Goal: Check status: Check status

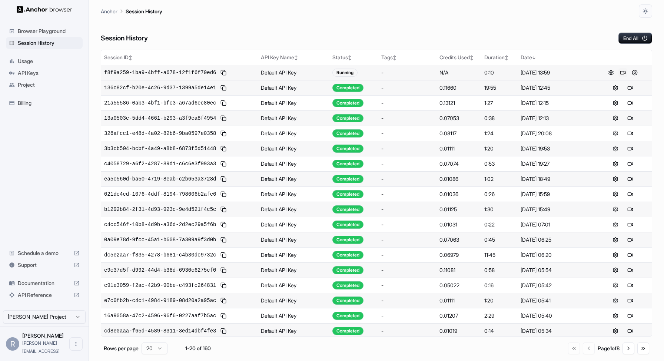
click at [625, 72] on button at bounding box center [623, 72] width 9 height 9
click at [623, 72] on button at bounding box center [623, 72] width 9 height 9
click at [182, 72] on span "a87459cc-5345-472c-9ffc-6f0233bf2307" at bounding box center [160, 72] width 112 height 7
click at [635, 87] on button at bounding box center [635, 87] width 9 height 9
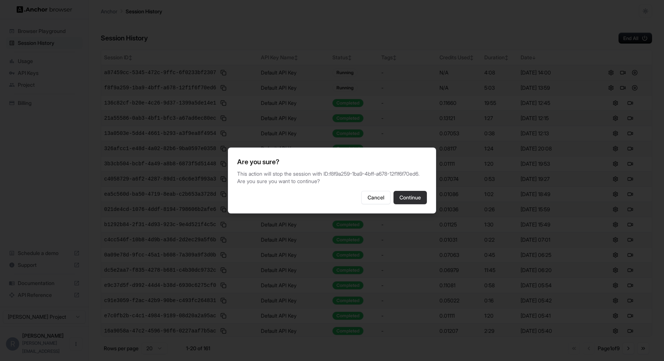
click at [412, 198] on button "Continue" at bounding box center [410, 197] width 33 height 13
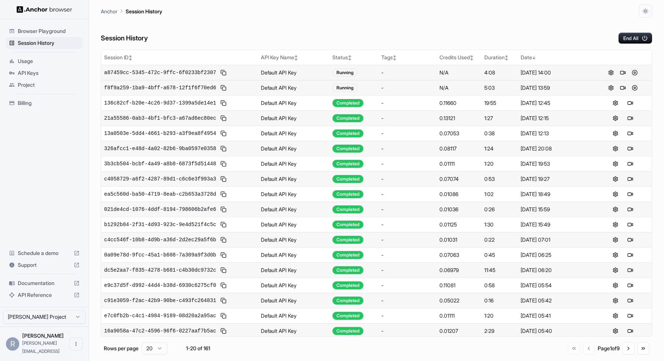
click at [635, 72] on button at bounding box center [635, 72] width 9 height 9
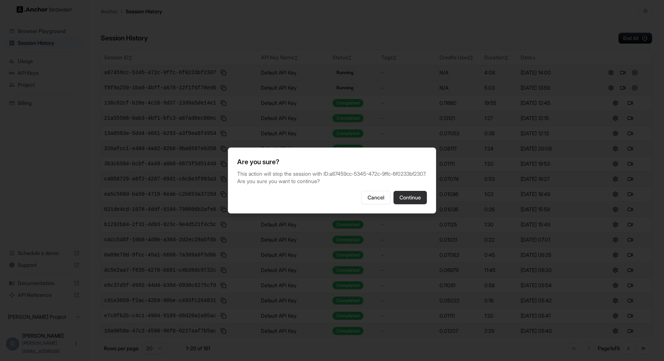
click at [413, 197] on button "Continue" at bounding box center [410, 197] width 33 height 13
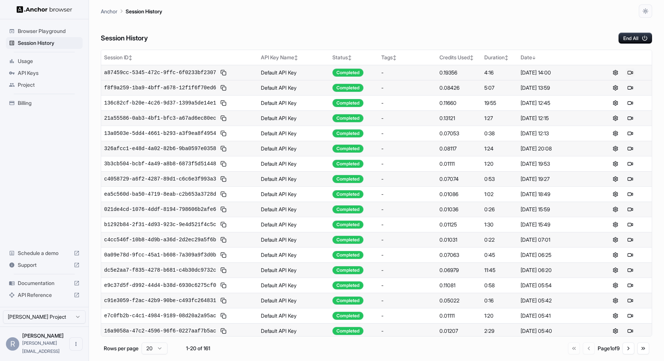
click at [633, 75] on button at bounding box center [630, 72] width 9 height 9
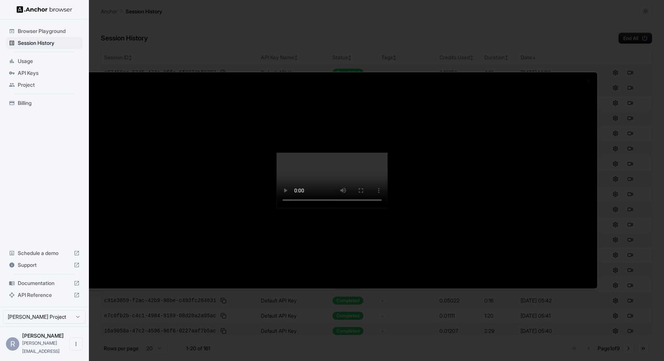
click at [388, 208] on video at bounding box center [332, 181] width 111 height 56
click at [30, 63] on div at bounding box center [332, 180] width 664 height 361
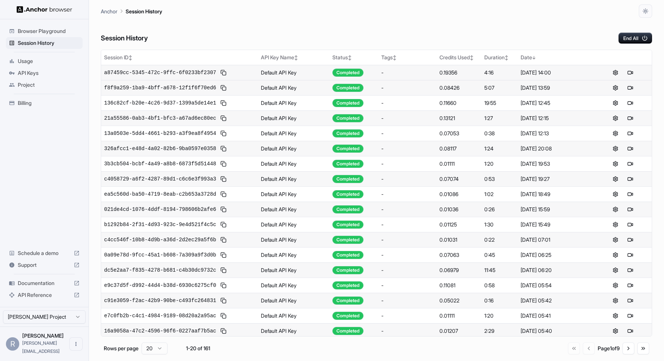
click at [29, 57] on span "Usage" at bounding box center [49, 60] width 62 height 7
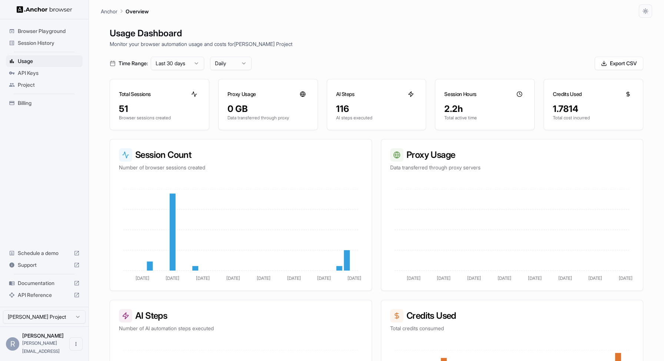
click at [33, 105] on span "Billing" at bounding box center [49, 102] width 62 height 7
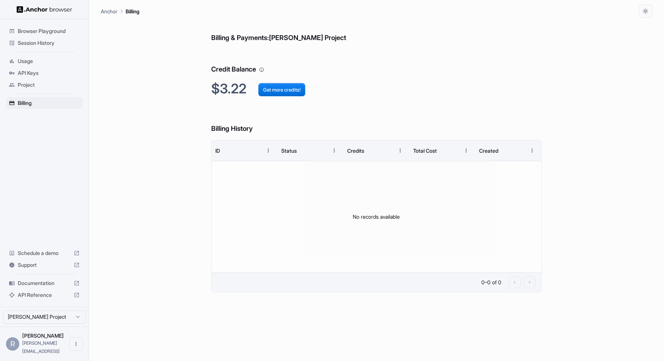
click at [32, 90] on div "Project" at bounding box center [44, 85] width 77 height 12
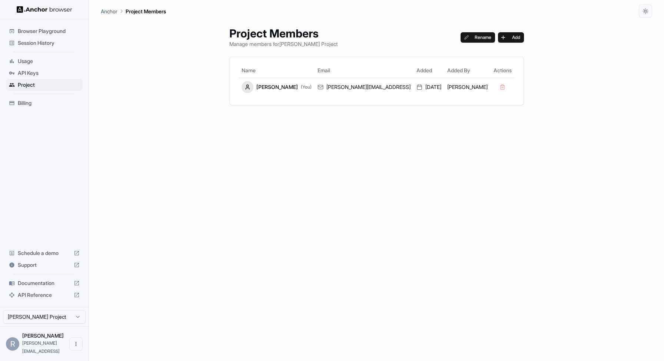
click at [35, 72] on span "API Keys" at bounding box center [49, 72] width 62 height 7
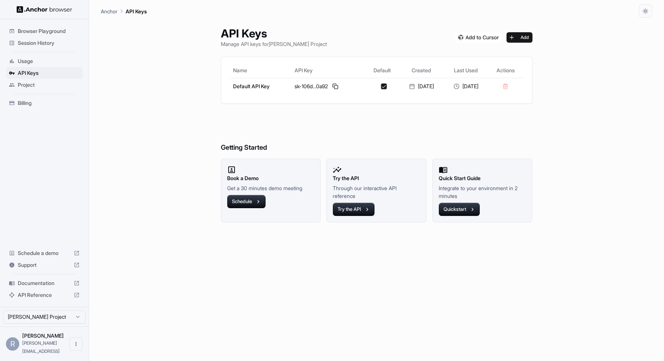
click at [34, 86] on span "Project" at bounding box center [49, 84] width 62 height 7
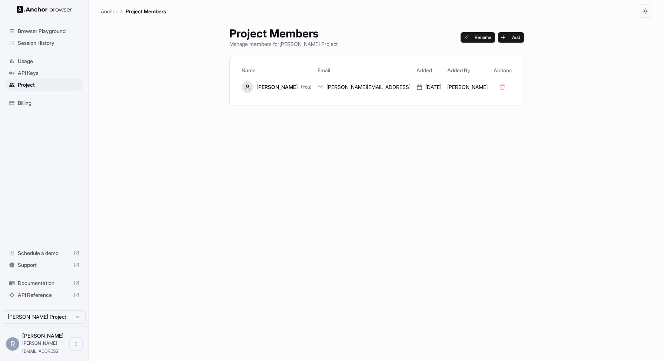
click at [36, 69] on span "API Keys" at bounding box center [49, 72] width 62 height 7
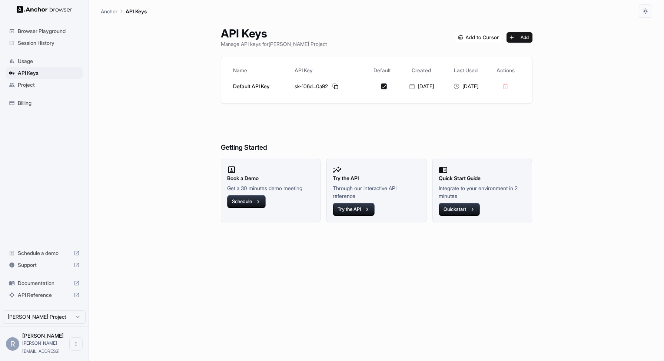
click at [40, 53] on ul "Browser Playground Session History Usage API Keys Project Billing" at bounding box center [44, 67] width 83 height 90
click at [37, 63] on span "Usage" at bounding box center [49, 60] width 62 height 7
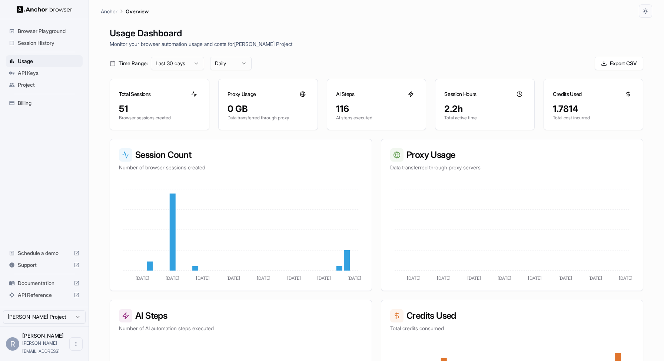
click at [34, 43] on span "Session History" at bounding box center [49, 42] width 62 height 7
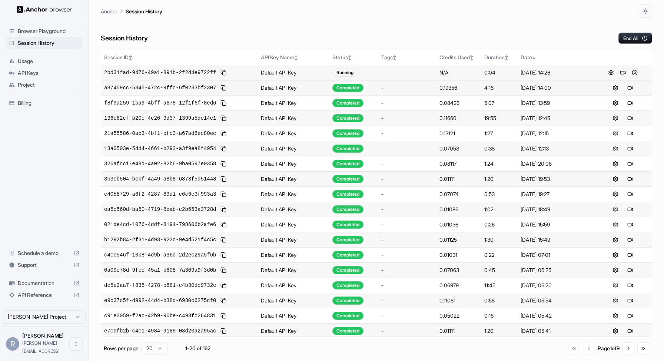
click at [622, 72] on button at bounding box center [623, 72] width 9 height 9
click at [149, 72] on span "2bd31fad-9476-49a1-891b-2f2d4e9722ff" at bounding box center [160, 72] width 112 height 7
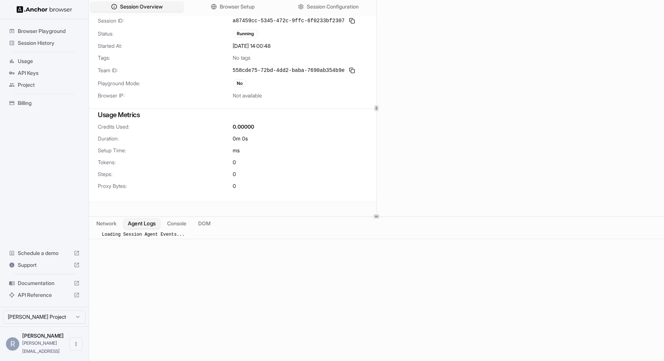
click at [134, 222] on button "Agent Logs" at bounding box center [141, 223] width 37 height 11
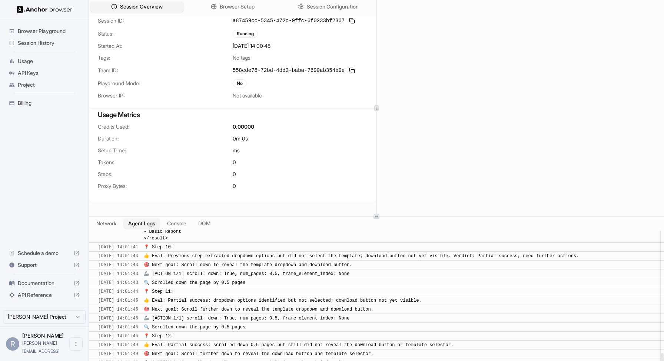
scroll to position [837, 0]
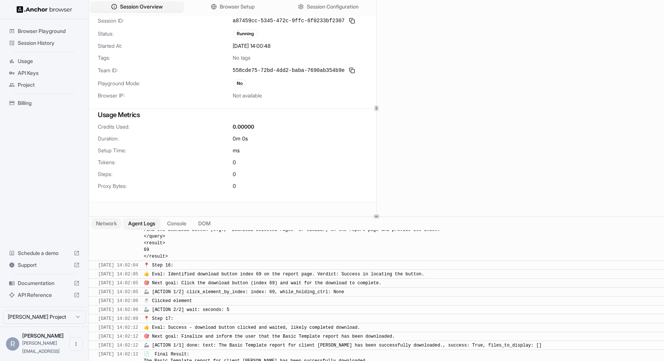
click at [107, 227] on button "Network" at bounding box center [107, 223] width 30 height 11
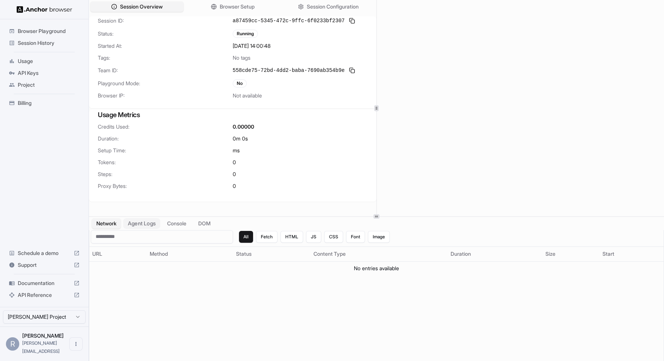
click at [144, 223] on button "Agent Logs" at bounding box center [141, 223] width 37 height 11
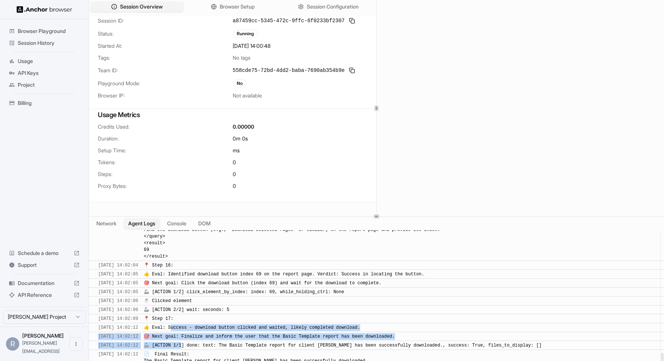
drag, startPoint x: 181, startPoint y: 327, endPoint x: 193, endPoint y: 341, distance: 18.7
click at [184, 227] on button "Console" at bounding box center [176, 223] width 29 height 11
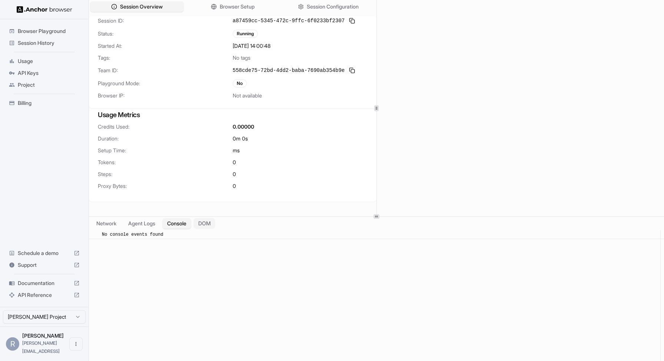
click at [212, 222] on button "DOM" at bounding box center [205, 223] width 22 height 11
click at [135, 224] on button "Agent Logs" at bounding box center [141, 223] width 37 height 11
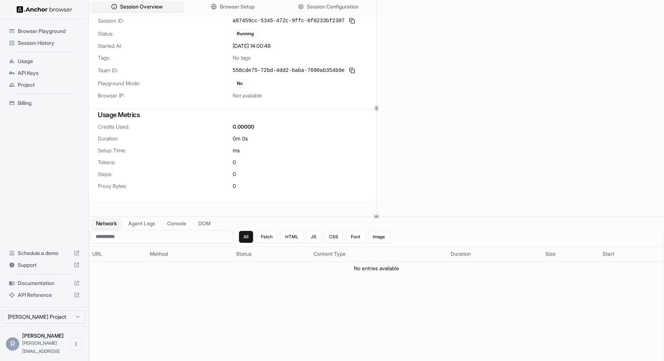
click at [109, 227] on button "Network" at bounding box center [107, 223] width 30 height 11
click at [161, 7] on span "Session Overview" at bounding box center [141, 7] width 44 height 8
click at [141, 7] on span "Session Overview" at bounding box center [141, 7] width 44 height 8
click at [218, 7] on button "Browser Setup" at bounding box center [233, 6] width 96 height 11
click at [148, 6] on span "Session Overview" at bounding box center [141, 7] width 44 height 8
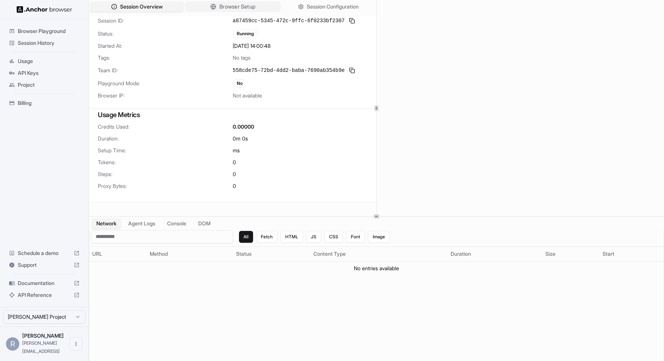
click at [251, 7] on span "Browser Setup" at bounding box center [237, 7] width 36 height 8
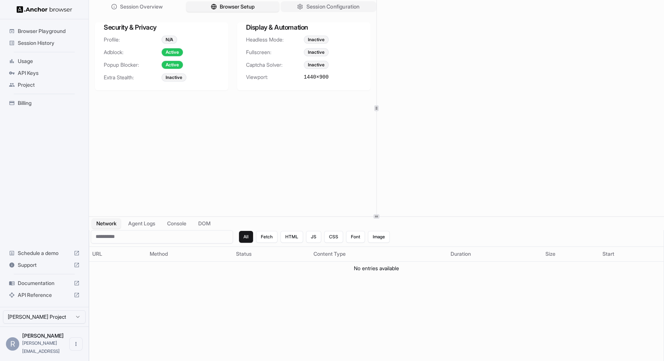
click at [304, 5] on button "Session Configuration" at bounding box center [329, 6] width 96 height 11
click at [251, 6] on span "Browser Setup" at bounding box center [237, 7] width 36 height 8
click at [162, 9] on span "Session Overview" at bounding box center [141, 7] width 44 height 8
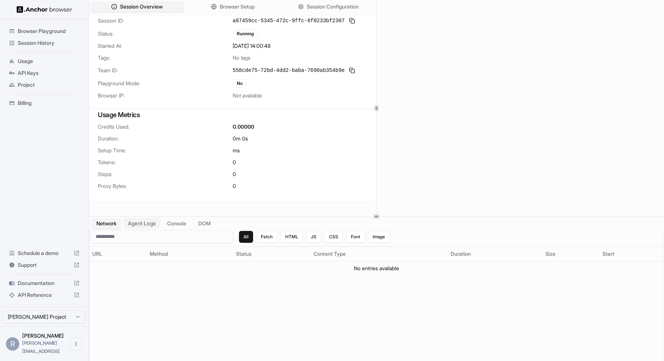
click at [140, 228] on button "Agent Logs" at bounding box center [141, 223] width 37 height 11
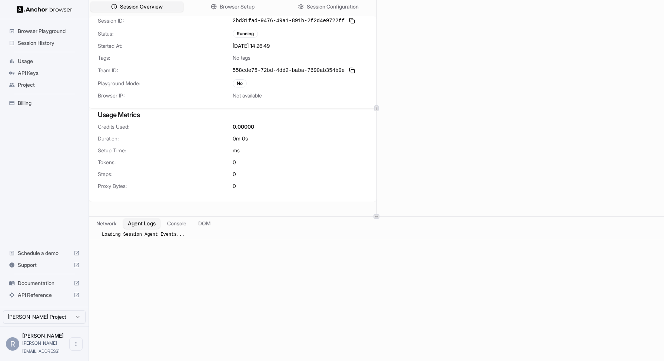
click at [150, 225] on button "Agent Logs" at bounding box center [141, 223] width 37 height 11
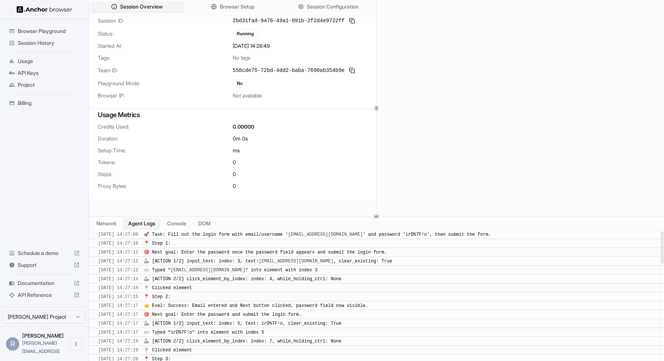
scroll to position [488, 0]
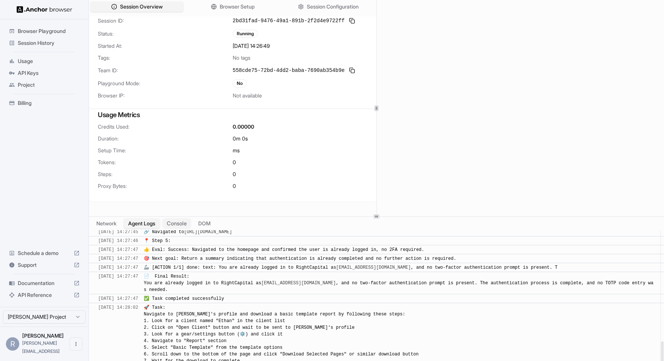
click at [178, 225] on button "Console" at bounding box center [176, 223] width 29 height 11
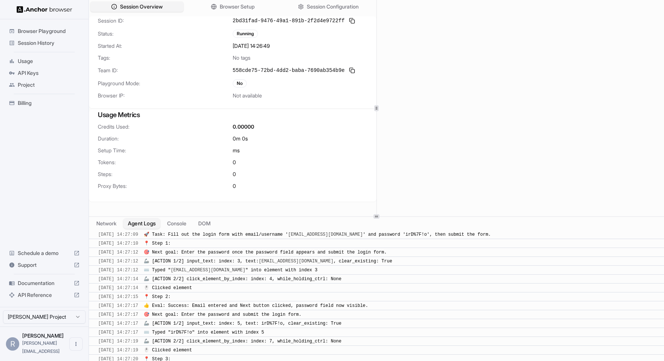
click at [152, 225] on button "Agent Logs" at bounding box center [141, 223] width 37 height 11
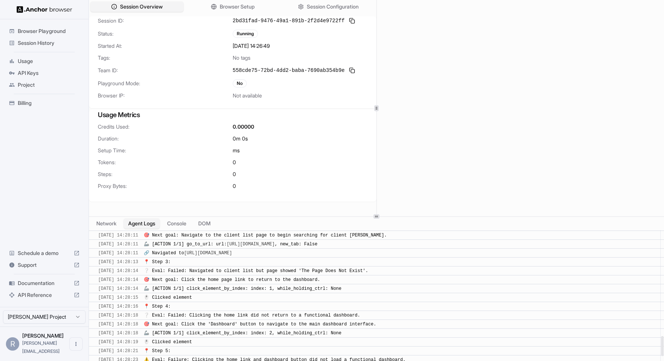
scroll to position [888, 0]
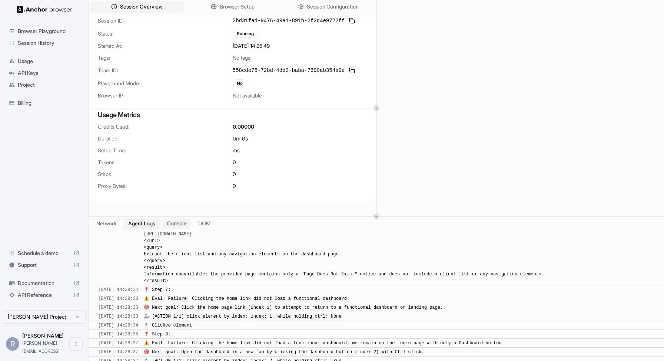
click at [174, 224] on button "Console" at bounding box center [176, 223] width 29 height 11
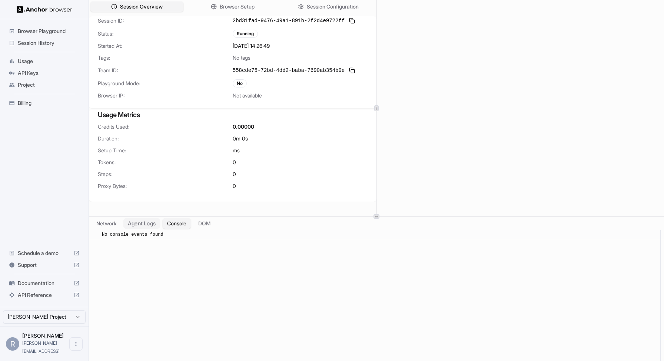
click at [151, 224] on button "Agent Logs" at bounding box center [141, 223] width 37 height 11
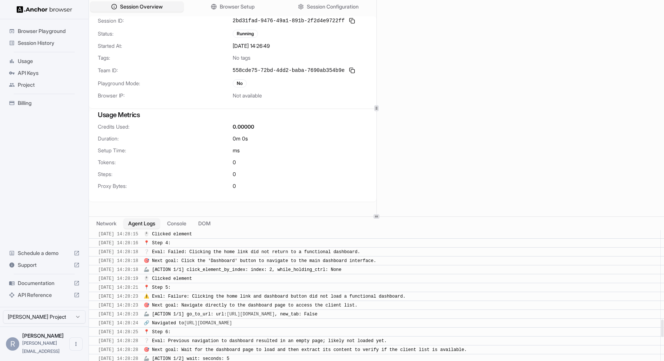
scroll to position [737, 0]
click at [35, 43] on span "Session History" at bounding box center [49, 42] width 62 height 7
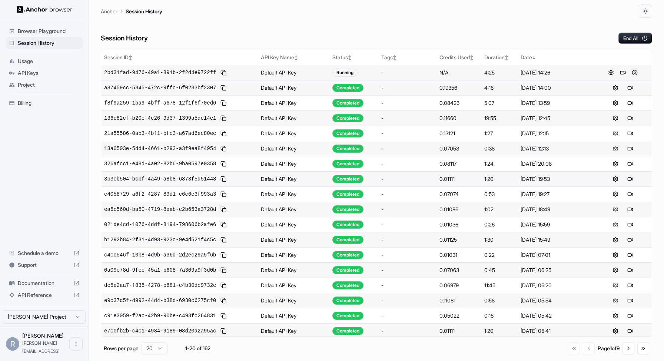
click at [635, 72] on button at bounding box center [635, 72] width 9 height 9
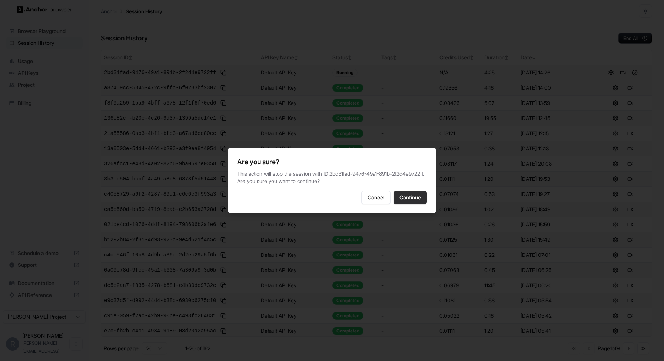
click at [417, 204] on button "Continue" at bounding box center [410, 197] width 33 height 13
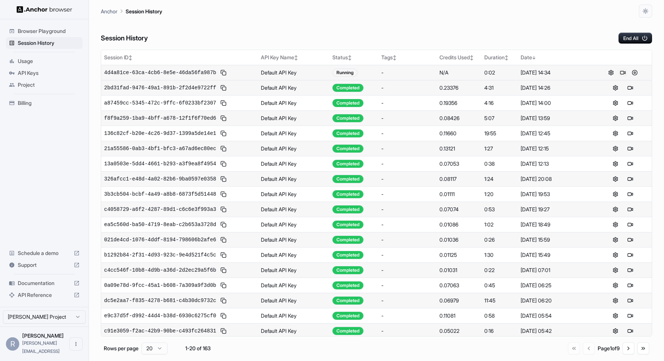
click at [624, 71] on button at bounding box center [623, 72] width 9 height 9
